Goal: Task Accomplishment & Management: Manage account settings

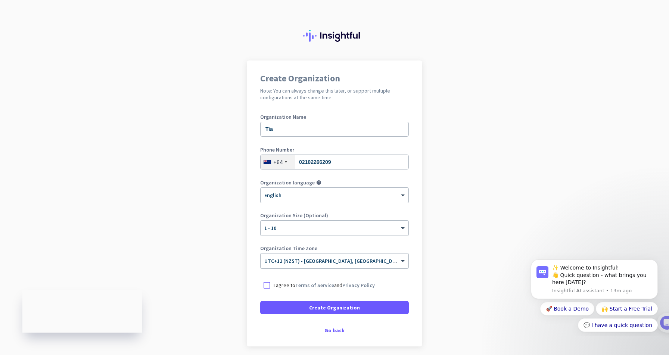
click at [482, 174] on app-onboarding-organization "Create Organization Note: You can always change this later, or support multiple…" at bounding box center [334, 221] width 669 height 323
click at [355, 307] on span at bounding box center [334, 308] width 149 height 18
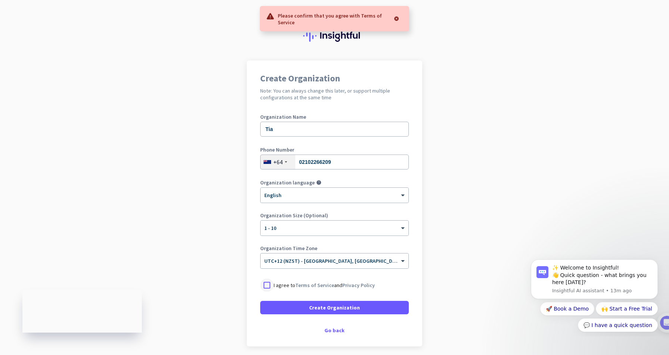
click at [265, 285] on div at bounding box center [266, 284] width 13 height 13
click at [336, 312] on span at bounding box center [334, 308] width 149 height 18
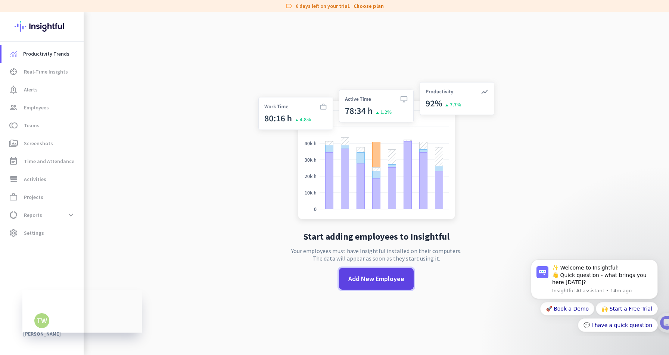
click at [381, 284] on span at bounding box center [376, 279] width 75 height 18
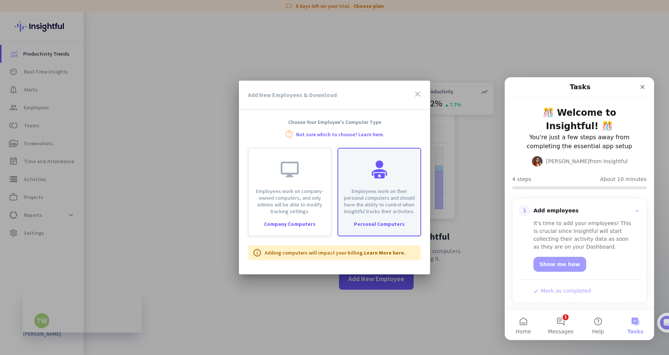
click at [378, 195] on p "Employees work on their personal computers and should have the ability to contr…" at bounding box center [379, 201] width 73 height 27
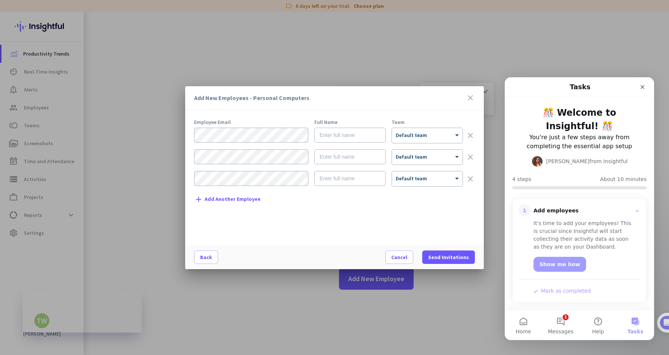
click at [469, 97] on icon "close" at bounding box center [470, 97] width 9 height 9
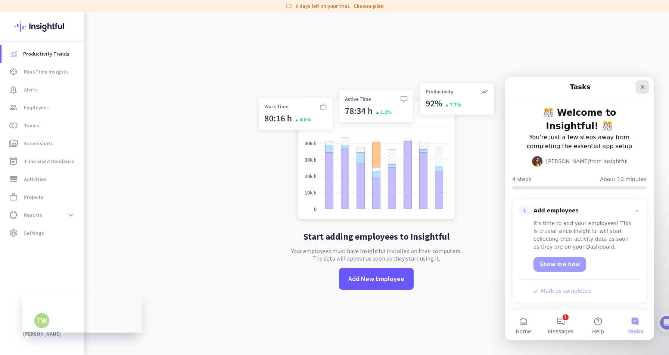
click at [644, 87] on icon "Close" at bounding box center [642, 87] width 6 height 6
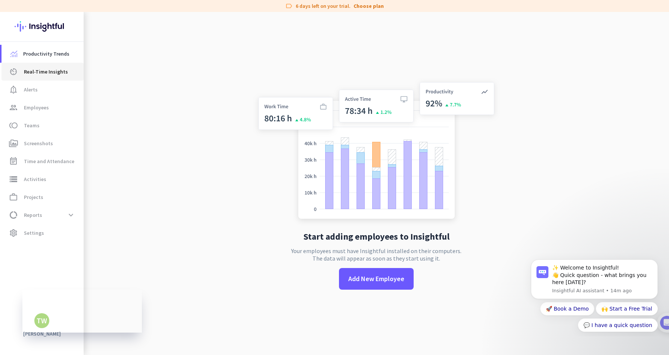
click at [60, 71] on span "Real-Time Insights" at bounding box center [46, 71] width 44 height 9
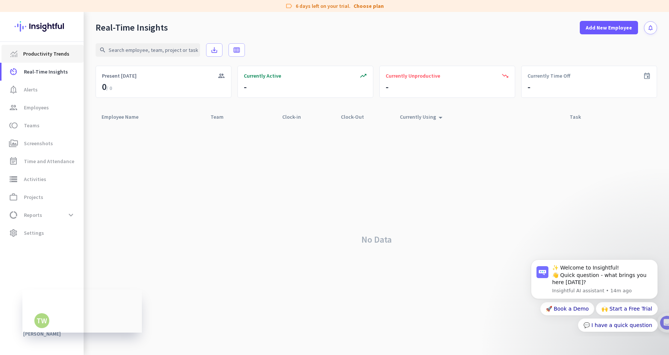
click at [61, 55] on span "Productivity Trends" at bounding box center [46, 53] width 46 height 9
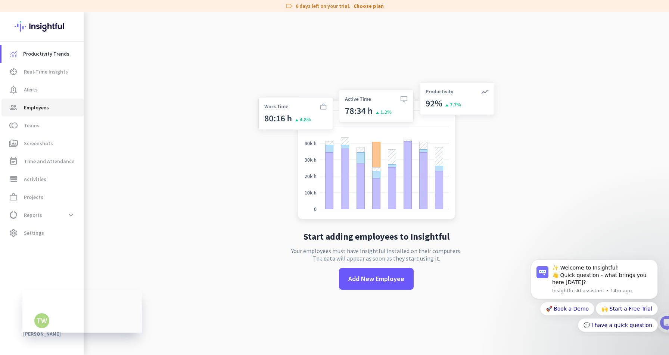
click at [51, 109] on span "group Employees" at bounding box center [42, 107] width 70 height 9
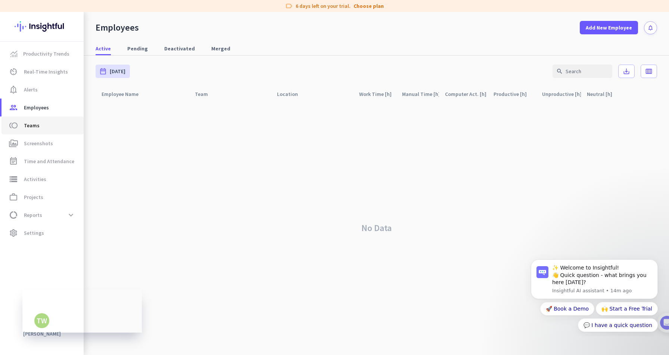
click at [45, 124] on span "toll Teams" at bounding box center [42, 125] width 70 height 9
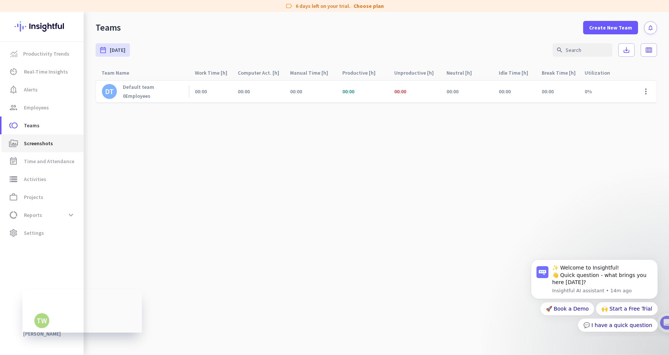
click at [47, 143] on span "Screenshots" at bounding box center [38, 143] width 29 height 9
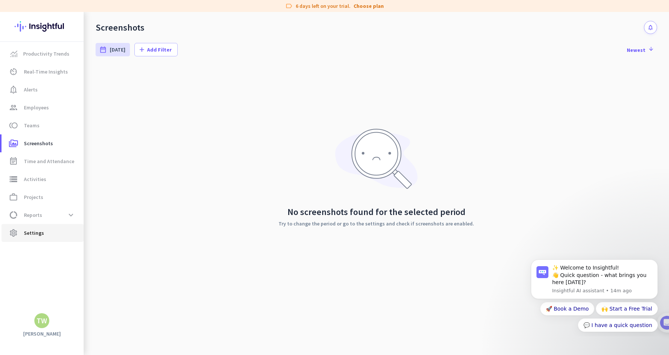
click at [55, 237] on span "settings Settings" at bounding box center [42, 232] width 70 height 9
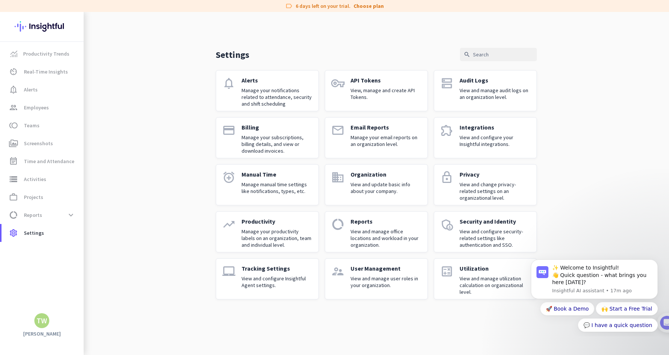
click at [145, 199] on div "Settings search notifications Alerts Manage your notifications related to atten…" at bounding box center [376, 161] width 585 height 299
click at [74, 216] on span at bounding box center [70, 214] width 13 height 13
click at [57, 235] on span "Work Type" at bounding box center [42, 233] width 70 height 18
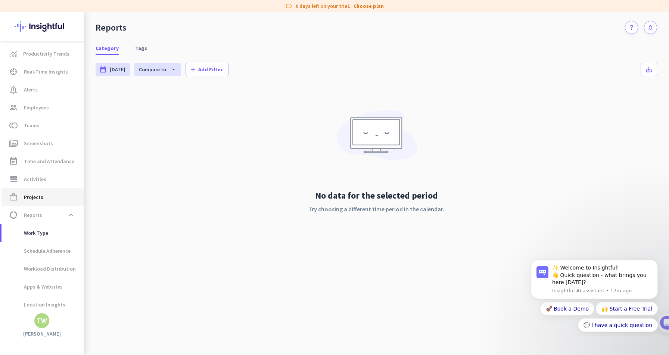
click at [42, 198] on span "Projects" at bounding box center [33, 197] width 19 height 9
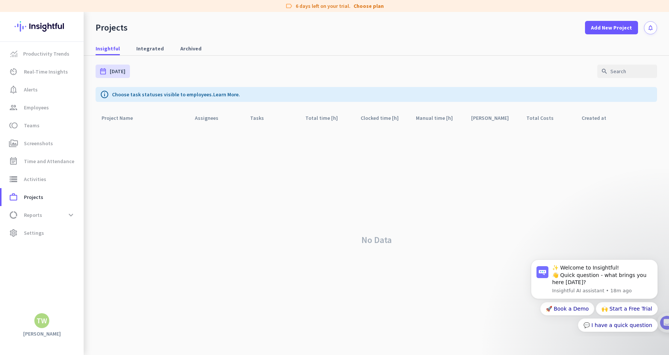
click at [195, 192] on div "No Data" at bounding box center [376, 240] width 561 height 230
click at [656, 263] on icon "Dismiss notification" at bounding box center [655, 261] width 3 height 3
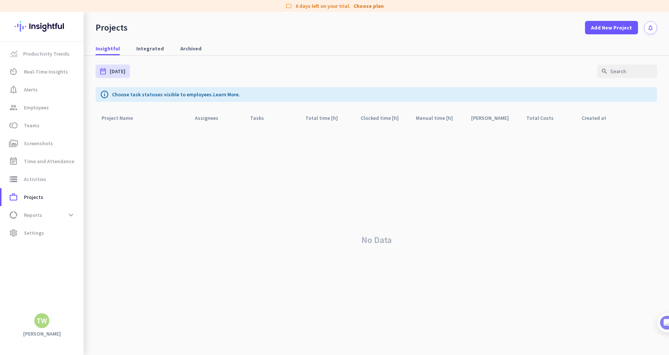
click at [247, 227] on div "No Data" at bounding box center [376, 240] width 561 height 230
click at [51, 49] on link "Productivity Trends" at bounding box center [42, 54] width 82 height 18
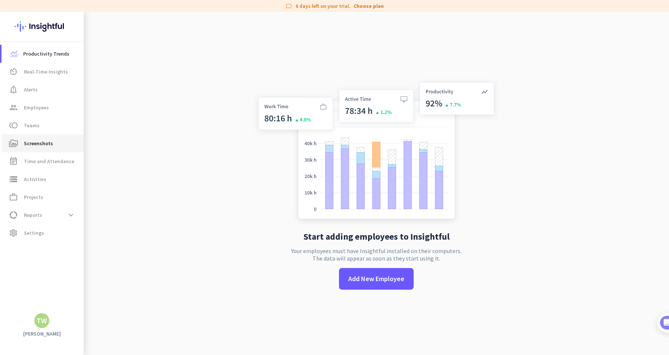
click at [59, 149] on link "perm_media Screenshots" at bounding box center [42, 143] width 82 height 18
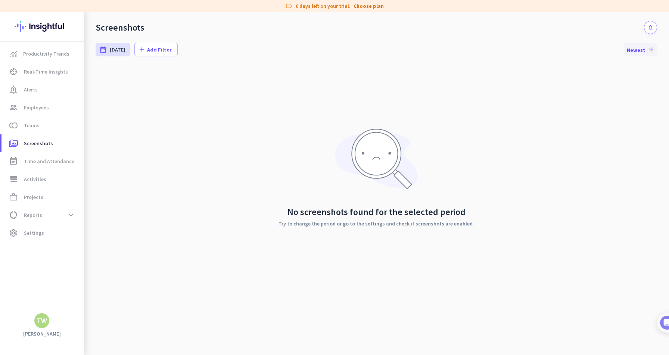
click at [651, 53] on span at bounding box center [640, 50] width 33 height 18
click at [51, 234] on span "settings Settings" at bounding box center [42, 232] width 70 height 9
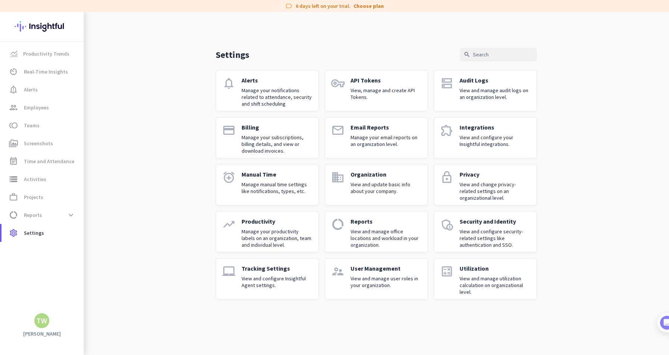
click at [280, 233] on p "Manage your productivity labels on an organization, team and individual level." at bounding box center [276, 238] width 71 height 20
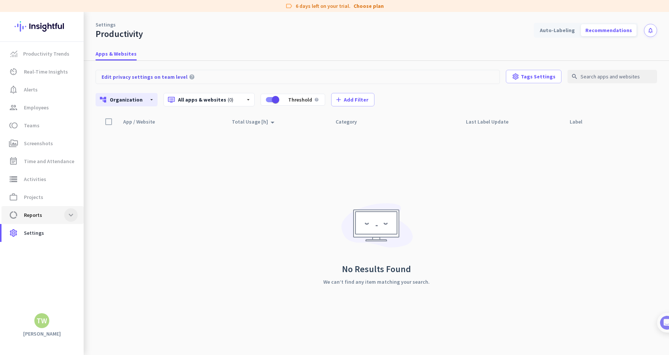
click at [64, 212] on span at bounding box center [70, 214] width 13 height 13
click at [57, 194] on span "work_outline Projects" at bounding box center [42, 197] width 70 height 9
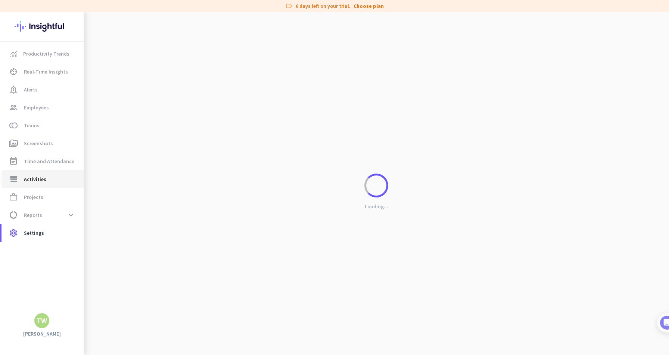
click at [54, 182] on span "storage Activities" at bounding box center [42, 179] width 70 height 9
type input "[DATE]"
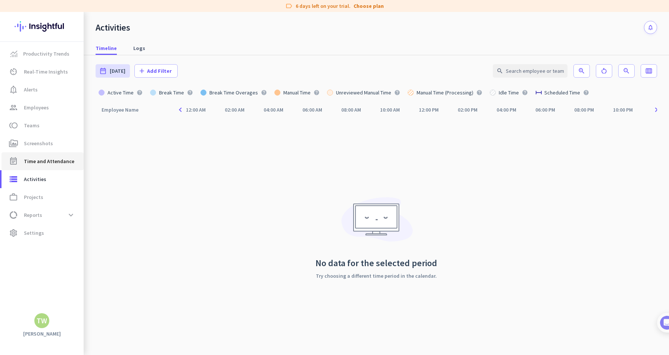
click at [58, 162] on span "Time and Attendance" at bounding box center [49, 161] width 50 height 9
type input "[DATE] - [DATE]"
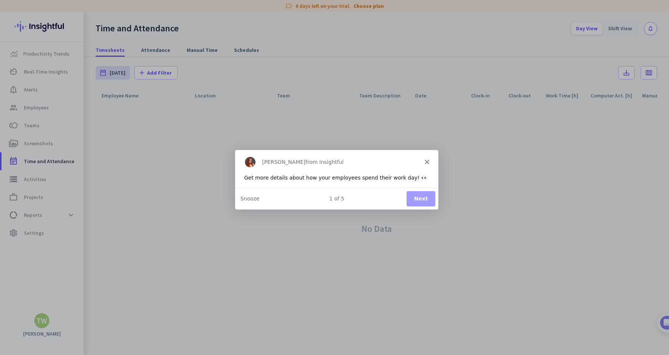
click at [335, 175] on div "Get more details about how your employees spend their work day! 👀" at bounding box center [336, 178] width 185 height 8
click at [427, 164] on div "[PERSON_NAME] from Insightful" at bounding box center [336, 162] width 203 height 24
click at [427, 162] on polygon "Close" at bounding box center [426, 161] width 4 height 4
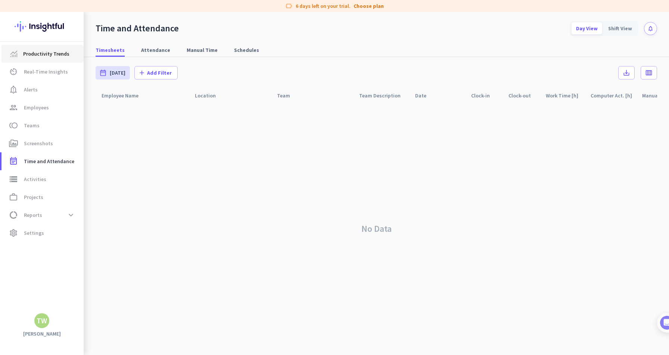
click at [55, 56] on span "Productivity Trends" at bounding box center [46, 53] width 46 height 9
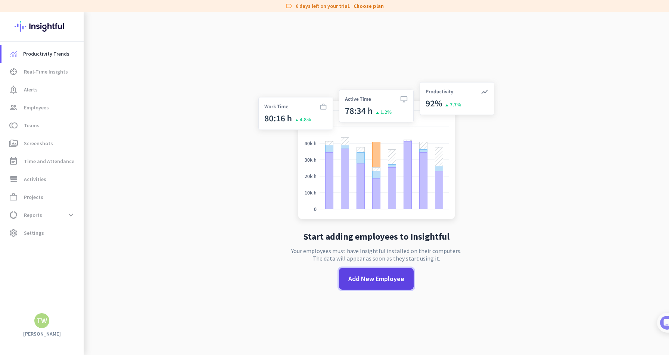
click at [357, 278] on span "Add New Employee" at bounding box center [376, 279] width 56 height 10
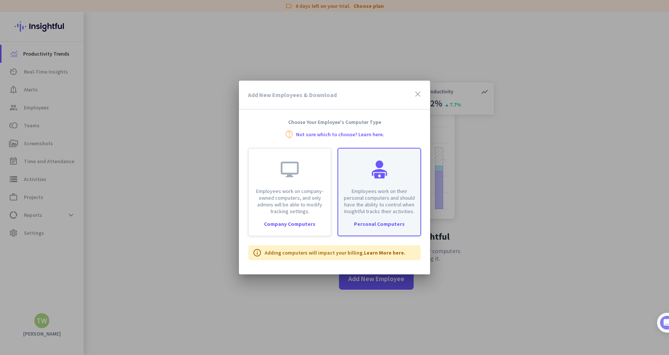
click at [371, 191] on p "Employees work on their personal computers and should have the ability to contr…" at bounding box center [379, 201] width 73 height 27
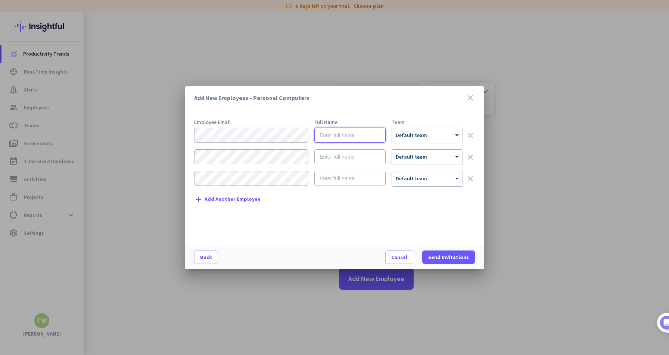
click at [342, 138] on input "text" at bounding box center [349, 135] width 71 height 15
click at [347, 136] on input "text" at bounding box center [349, 135] width 71 height 15
type input "Tia"
click at [458, 213] on div "Employee Email Full Name Team [PERSON_NAME] × Default team clear × Default team…" at bounding box center [337, 178] width 287 height 118
click at [454, 132] on span at bounding box center [457, 135] width 9 height 6
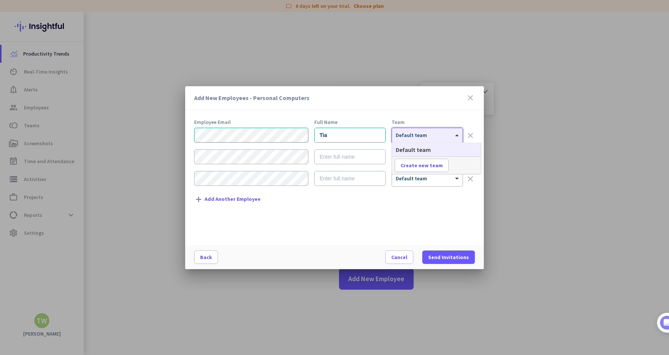
click at [454, 132] on span at bounding box center [457, 135] width 9 height 6
click at [415, 219] on div "Employee Email Full Name Team [PERSON_NAME] × Default team clear × Default team…" at bounding box center [337, 178] width 287 height 118
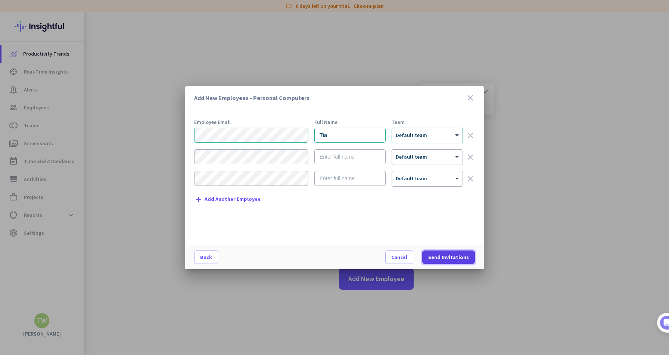
click at [448, 258] on span "Send Invitations" at bounding box center [448, 256] width 41 height 7
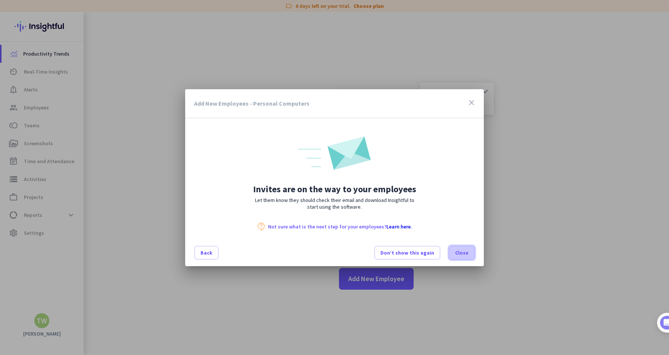
click at [460, 255] on span "Close" at bounding box center [461, 252] width 13 height 7
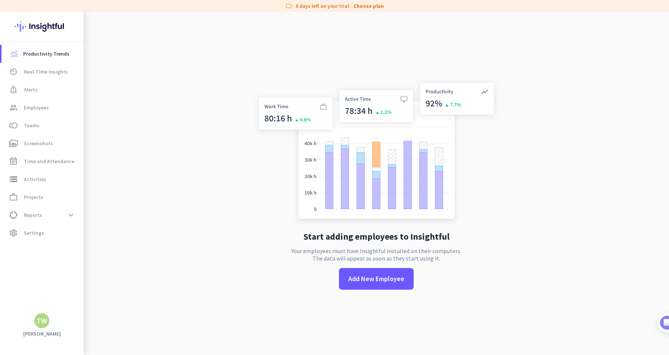
click at [202, 229] on app-no-employees "Start adding employees to Insightful Your employees must have Insightful instal…" at bounding box center [376, 189] width 585 height 355
click at [45, 73] on span "Real-Time Insights" at bounding box center [46, 71] width 44 height 9
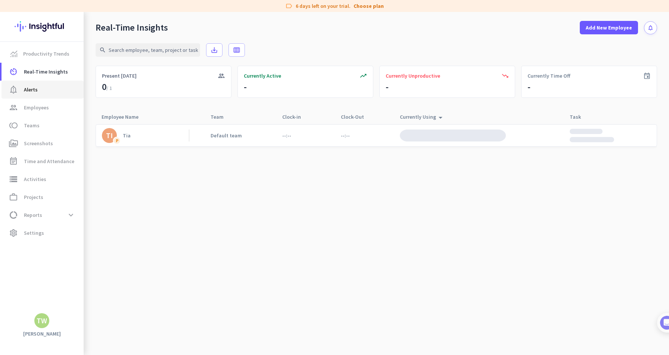
click at [46, 86] on span "notification_important Alerts" at bounding box center [42, 89] width 70 height 9
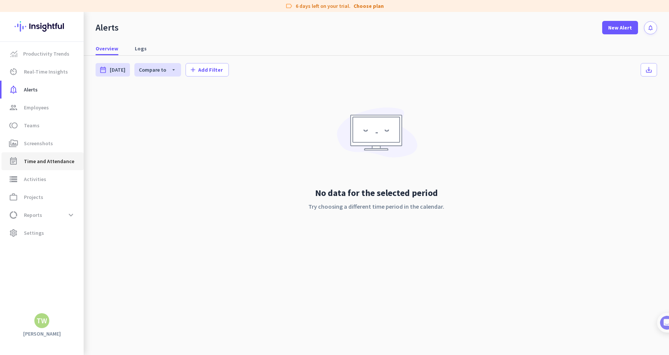
click at [51, 169] on link "event_note Time and Attendance" at bounding box center [42, 161] width 82 height 18
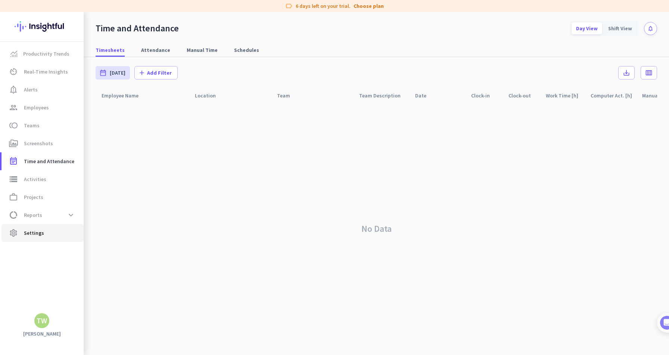
click at [49, 238] on link "settings Settings" at bounding box center [42, 233] width 82 height 18
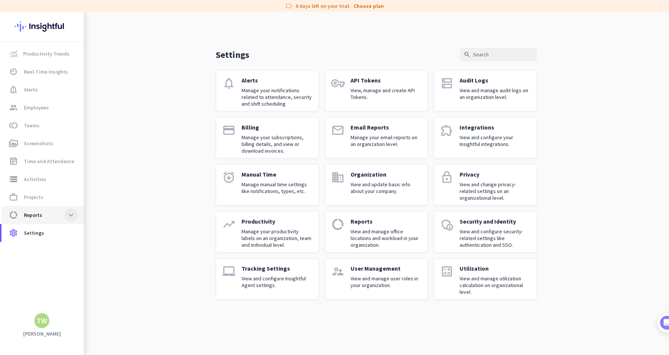
click at [70, 215] on span at bounding box center [70, 214] width 13 height 13
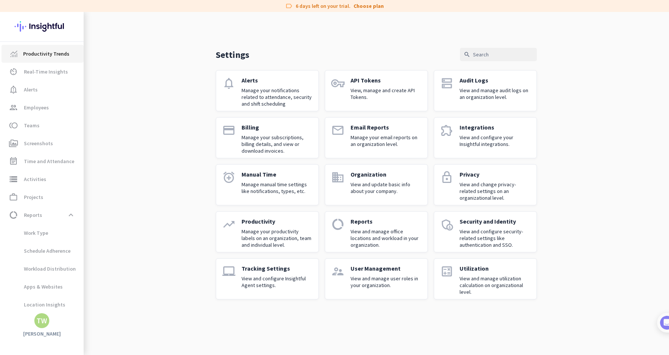
click at [53, 55] on span "Productivity Trends" at bounding box center [46, 53] width 46 height 9
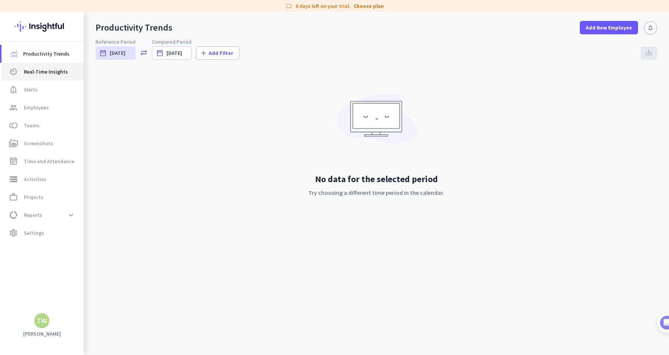
click at [50, 77] on link "av_timer Real-Time Insights" at bounding box center [42, 72] width 82 height 18
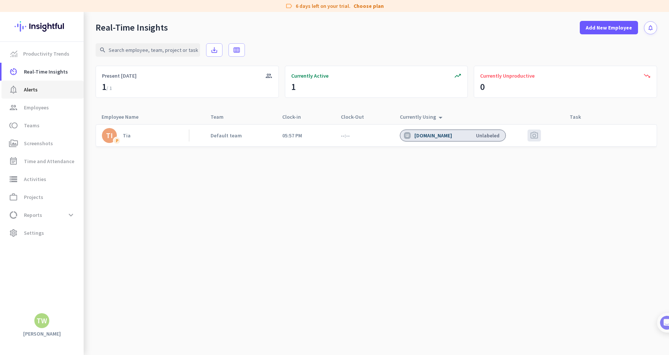
click at [49, 88] on span "notification_important Alerts" at bounding box center [42, 89] width 70 height 9
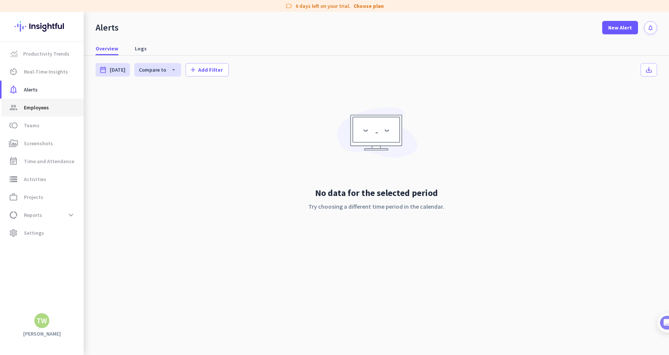
click at [51, 109] on span "group Employees" at bounding box center [42, 107] width 70 height 9
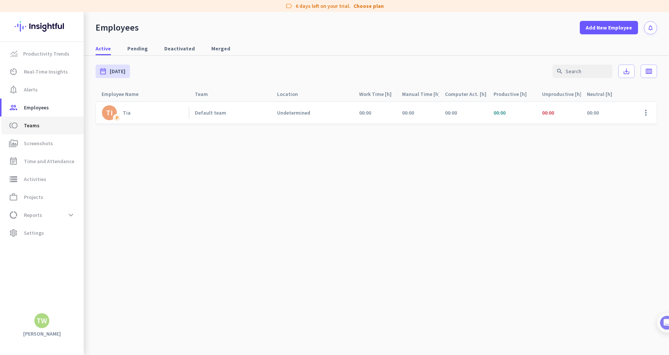
click at [47, 125] on span "toll Teams" at bounding box center [42, 125] width 70 height 9
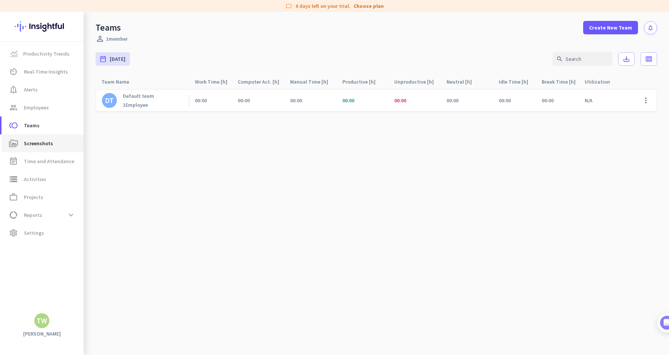
click at [47, 142] on span "Screenshots" at bounding box center [38, 143] width 29 height 9
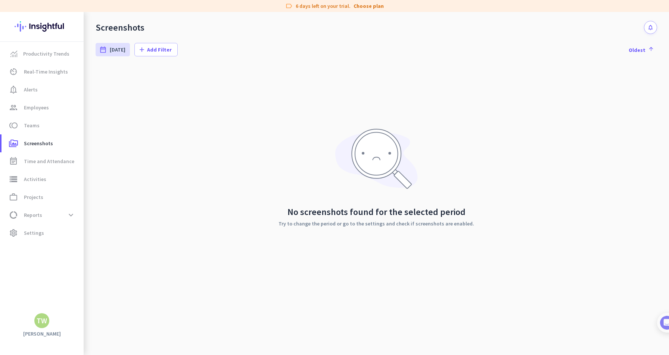
click at [221, 174] on div "No screenshots found for the selected period Try to change the period or go to …" at bounding box center [376, 177] width 561 height 224
click at [63, 162] on span "Time and Attendance" at bounding box center [49, 161] width 50 height 9
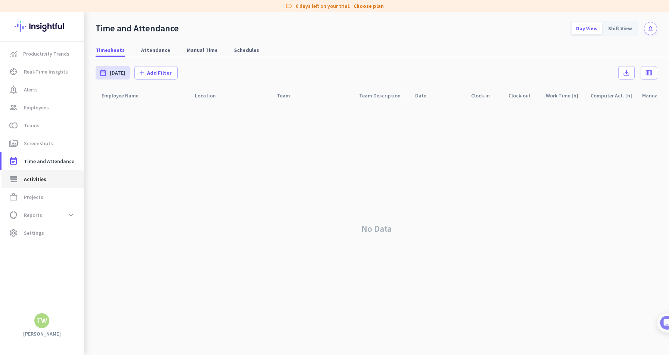
click at [51, 186] on link "storage Activities" at bounding box center [42, 179] width 82 height 18
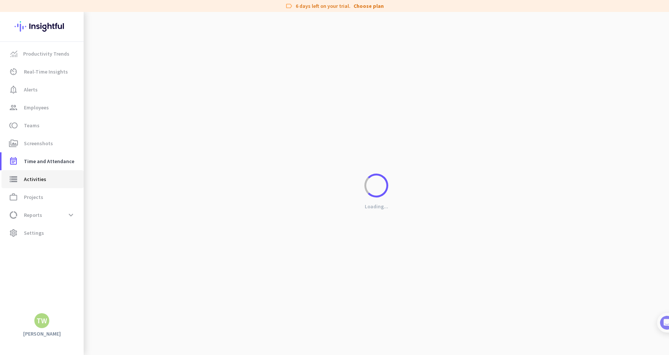
type input "[DATE]"
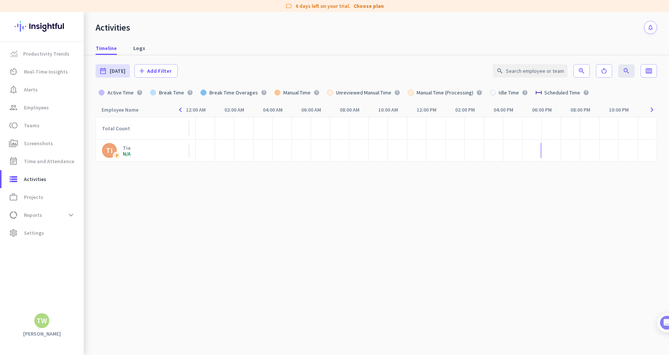
click at [373, 224] on cdk-virtual-scroll-viewport "Total Count TI P Tia N/A" at bounding box center [376, 236] width 561 height 238
click at [146, 46] on link "Logs" at bounding box center [139, 47] width 21 height 13
type input "[DATE] - [DATE]"
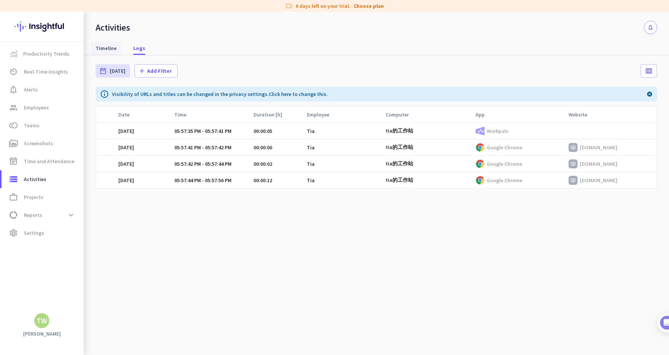
click at [107, 47] on span "Timeline" at bounding box center [106, 47] width 21 height 7
type input "[DATE]"
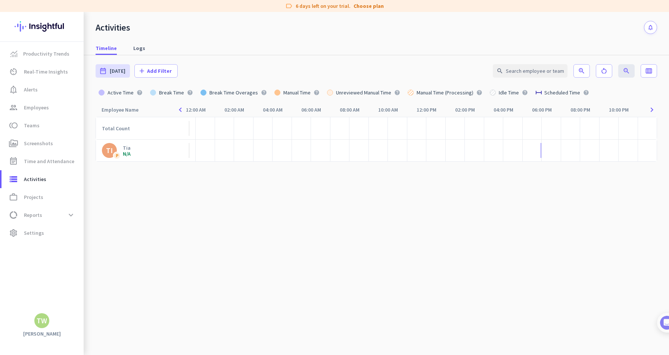
click at [435, 92] on div "Manual Time (Processing)" at bounding box center [444, 92] width 63 height 5
click at [37, 196] on span "Projects" at bounding box center [33, 197] width 19 height 9
type input "[DATE] - [DATE]"
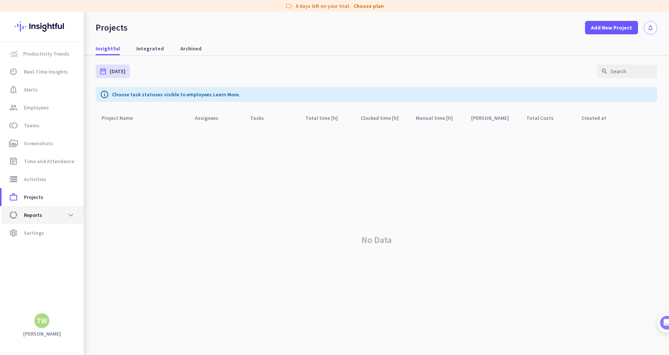
click at [33, 212] on span "Reports" at bounding box center [33, 214] width 18 height 9
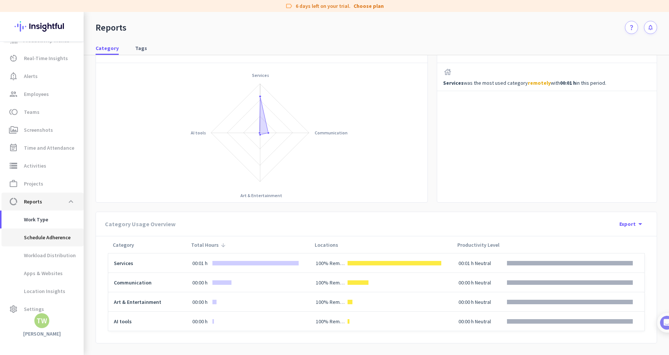
scroll to position [21, 0]
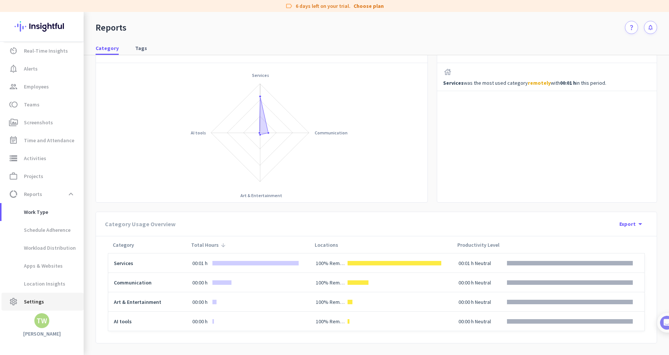
click at [31, 297] on span "Settings" at bounding box center [34, 301] width 20 height 9
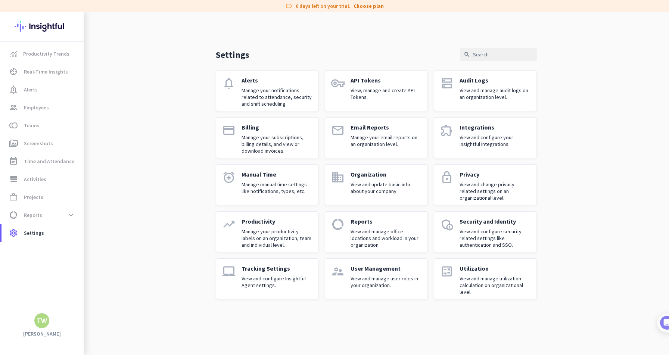
click at [271, 96] on p "Manage your notifications related to attendance, security and shift scheduling" at bounding box center [276, 97] width 71 height 20
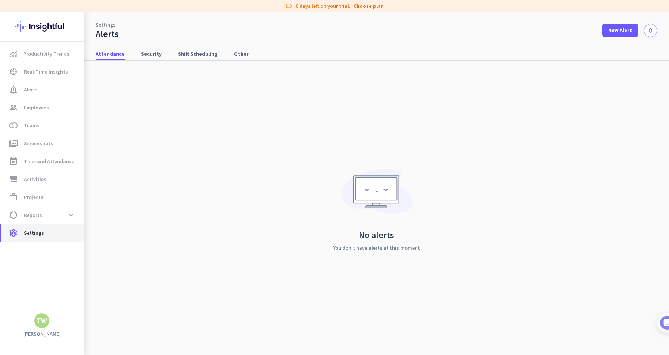
click at [40, 233] on span "Settings" at bounding box center [34, 232] width 20 height 9
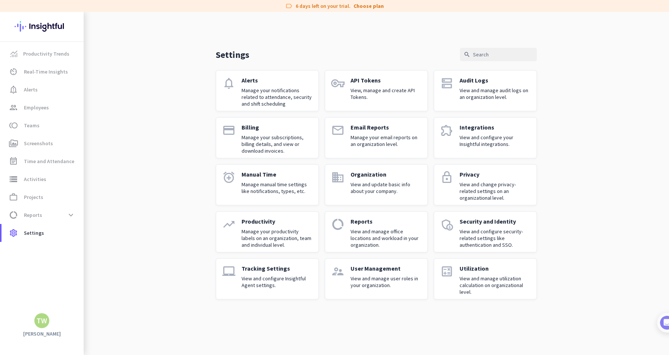
click at [515, 97] on p "View and manage audit logs on an organization level." at bounding box center [494, 93] width 71 height 13
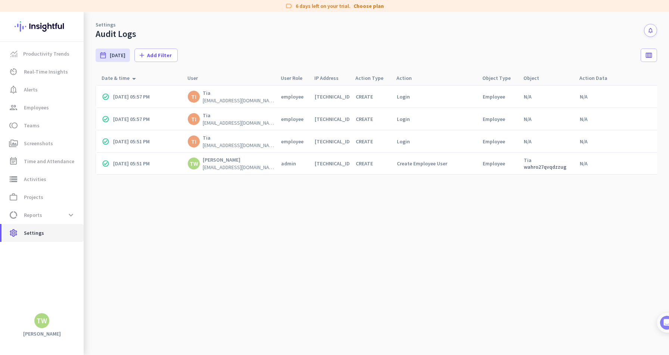
click at [45, 235] on span "settings Settings" at bounding box center [42, 232] width 70 height 9
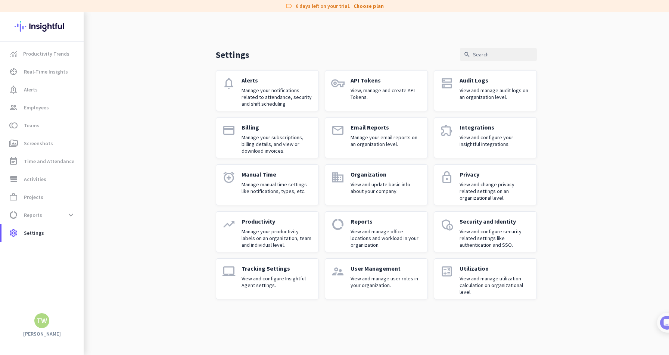
click at [513, 288] on p "View and manage utilization calculation on organizational level." at bounding box center [494, 285] width 71 height 20
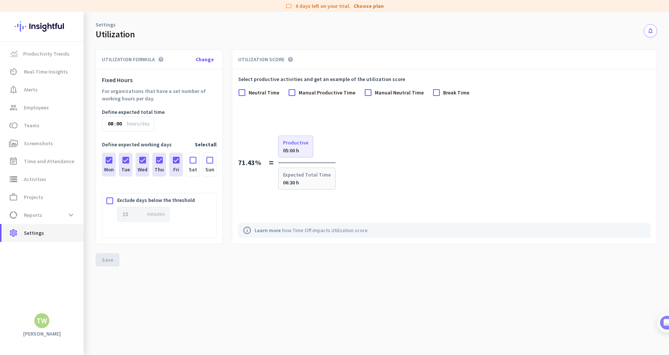
click at [44, 231] on span "settings Settings" at bounding box center [42, 232] width 70 height 9
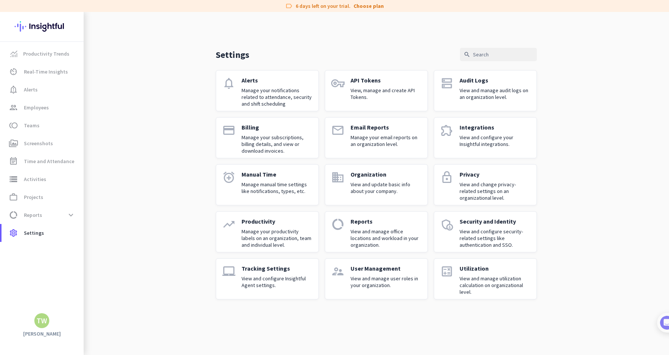
click at [402, 244] on p "View and manage office locations and workload in your organization." at bounding box center [385, 238] width 71 height 20
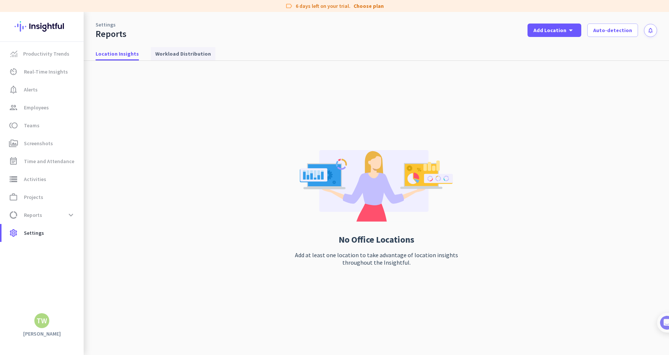
click at [188, 53] on span "Workload Distribution" at bounding box center [183, 53] width 56 height 7
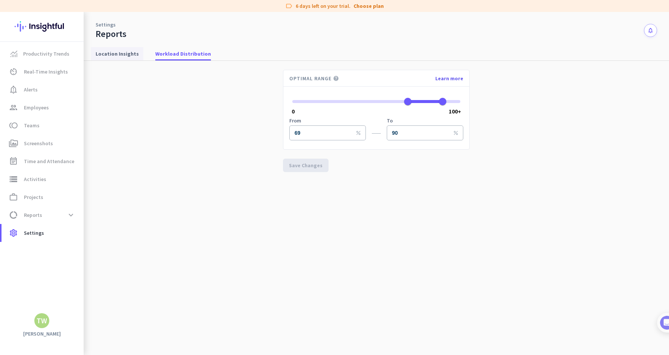
click at [107, 52] on span "Location Insights" at bounding box center [117, 53] width 43 height 7
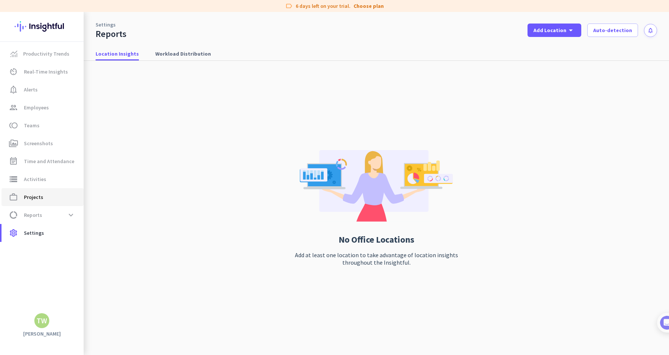
click at [54, 196] on span "work_outline Projects" at bounding box center [42, 197] width 70 height 9
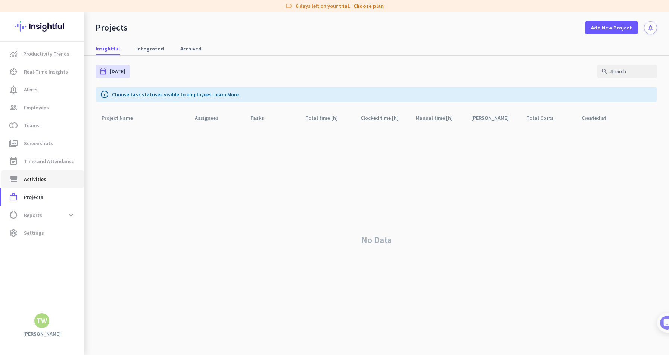
click at [49, 182] on span "storage Activities" at bounding box center [42, 179] width 70 height 9
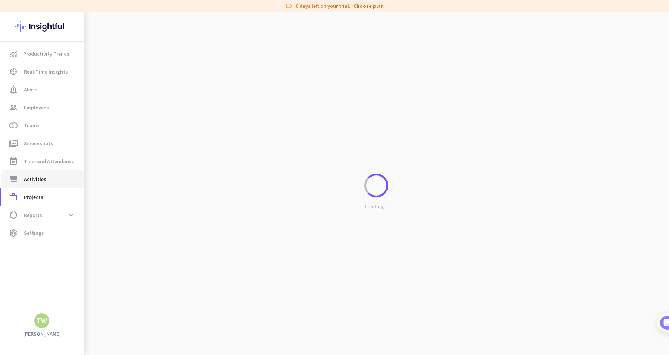
type input "[DATE]"
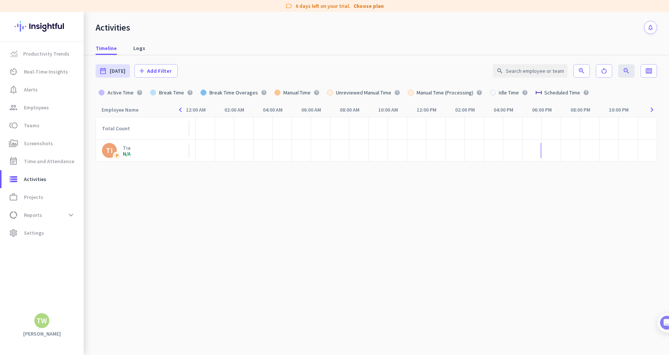
click at [352, 224] on cdk-virtual-scroll-viewport "Total Count TI P Tia N/A" at bounding box center [376, 236] width 561 height 238
click at [143, 340] on cdk-virtual-scroll-viewport "Total Count TI P Tia N/A" at bounding box center [376, 236] width 561 height 238
click at [50, 73] on span "Real-Time Insights" at bounding box center [46, 71] width 44 height 9
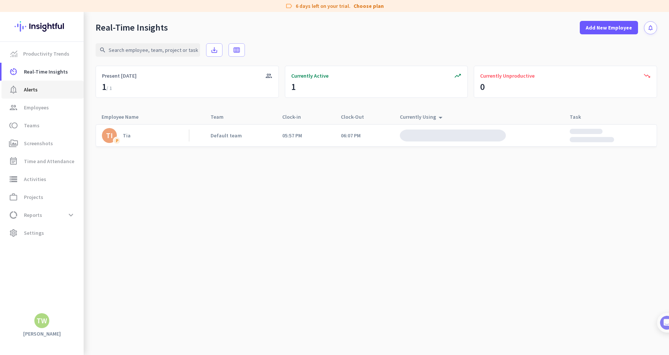
click at [51, 89] on span "notification_important Alerts" at bounding box center [42, 89] width 70 height 9
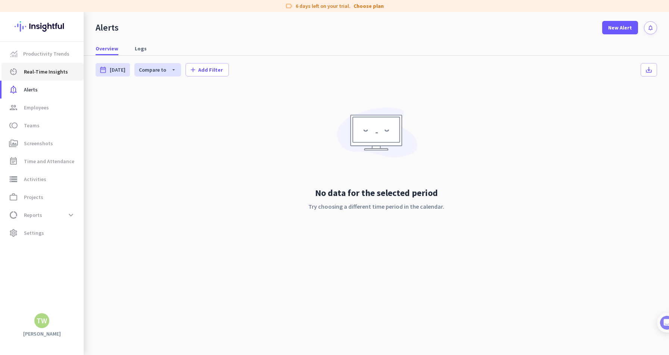
click at [55, 78] on link "av_timer Real-Time Insights" at bounding box center [42, 72] width 82 height 18
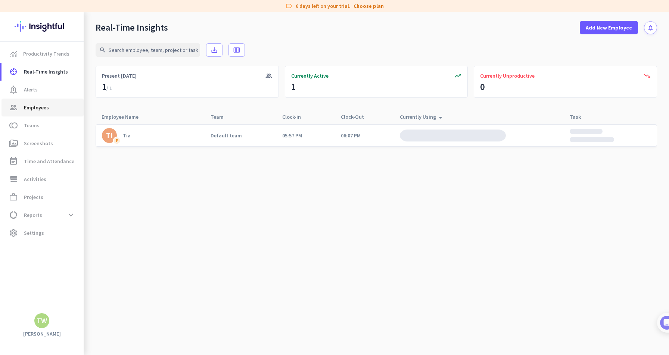
click at [52, 109] on span "group Employees" at bounding box center [42, 107] width 70 height 9
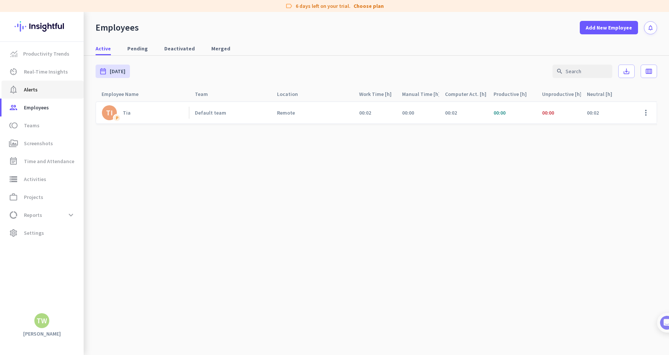
click at [54, 85] on span "notification_important Alerts" at bounding box center [42, 89] width 70 height 9
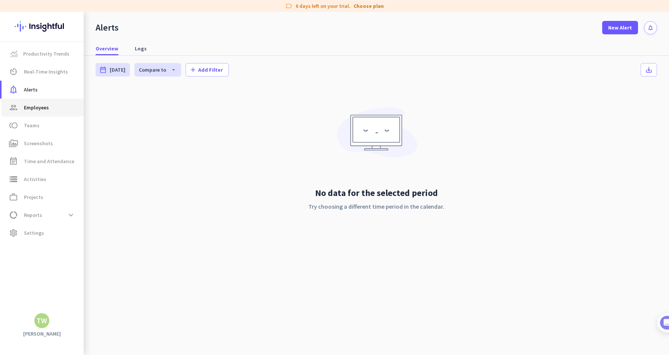
click at [71, 107] on span "group Employees" at bounding box center [42, 107] width 70 height 9
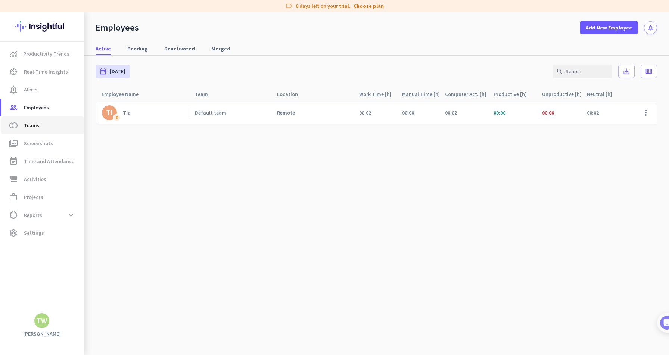
click at [59, 128] on span "toll Teams" at bounding box center [42, 125] width 70 height 9
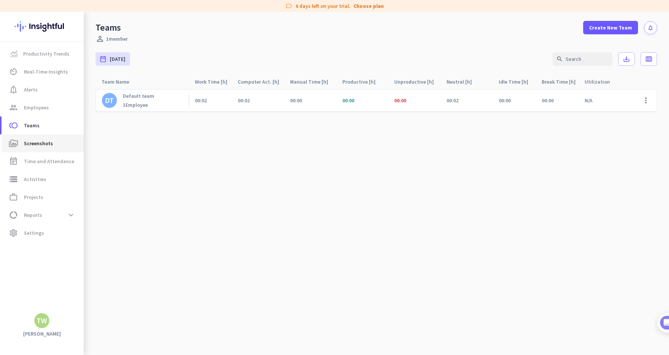
click at [58, 145] on span "perm_media Screenshots" at bounding box center [42, 143] width 70 height 9
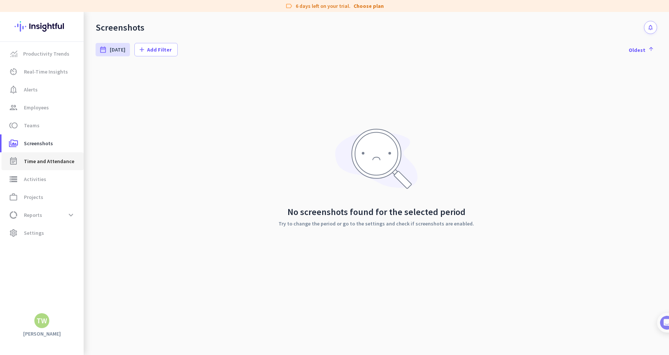
click at [60, 159] on span "Time and Attendance" at bounding box center [49, 161] width 50 height 9
